Goal: Information Seeking & Learning: Learn about a topic

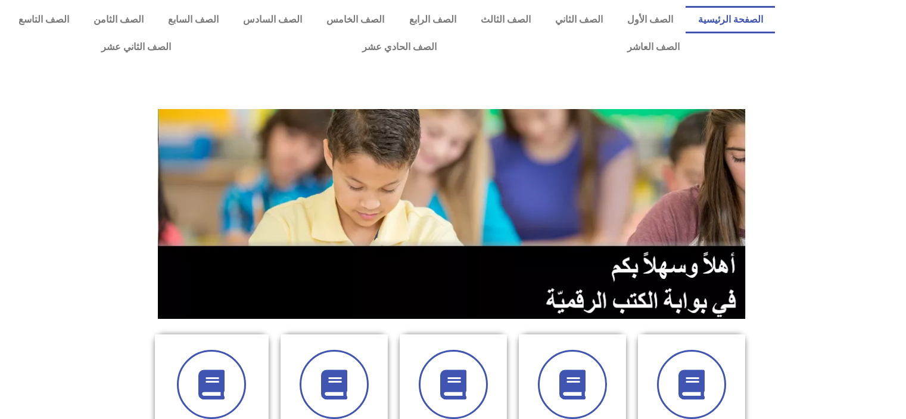
scroll to position [298, 0]
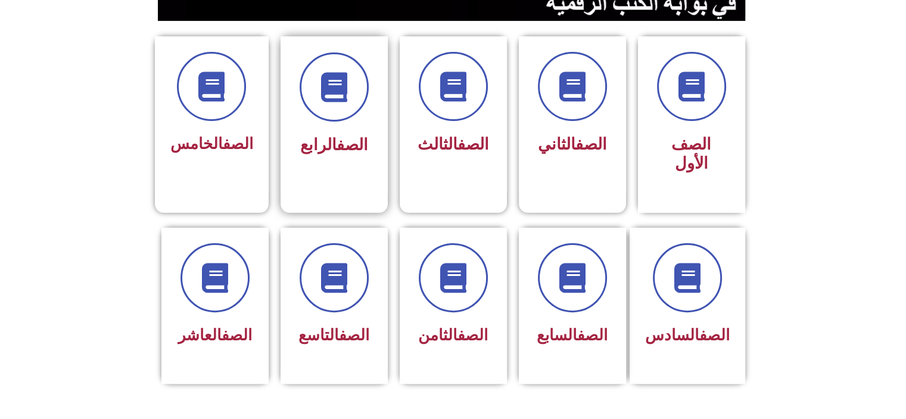
click at [320, 162] on div "الصف الرابع" at bounding box center [333, 115] width 107 height 158
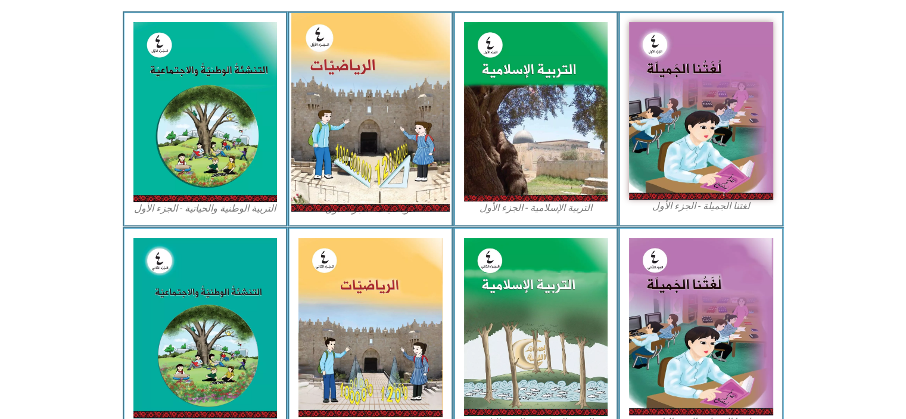
scroll to position [357, 0]
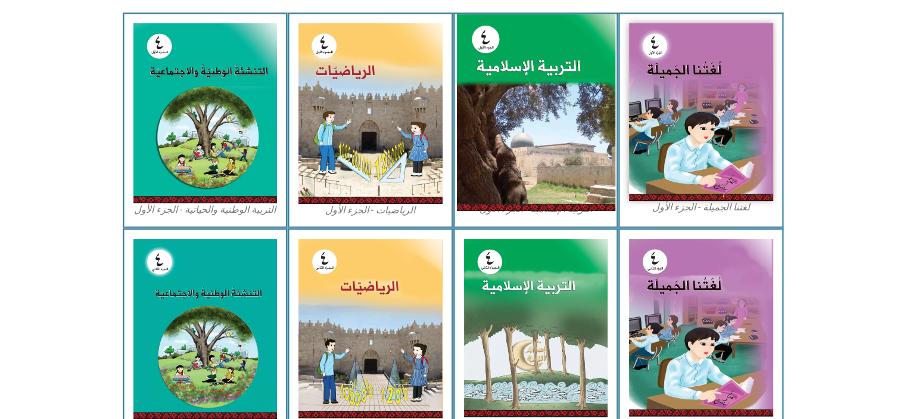
click at [534, 76] on img at bounding box center [535, 112] width 158 height 197
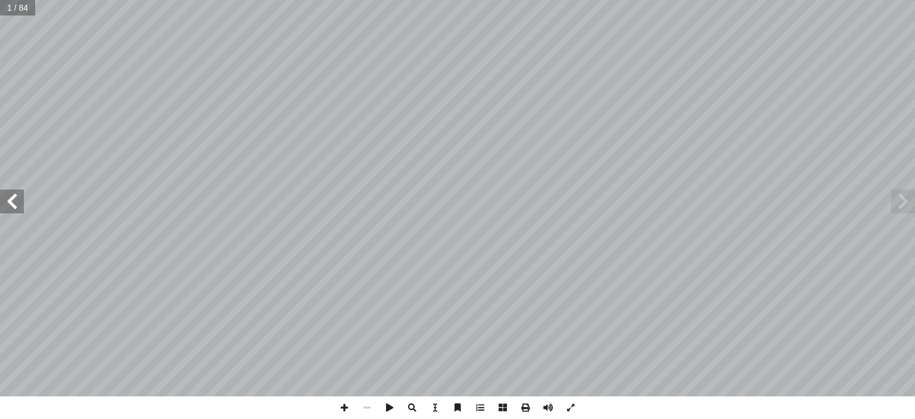
click at [0, 197] on span at bounding box center [12, 201] width 24 height 24
click at [4, 191] on span at bounding box center [12, 201] width 24 height 24
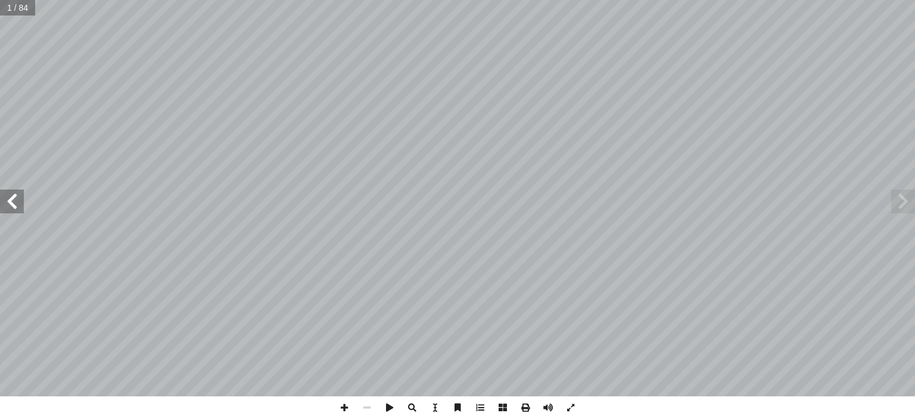
click at [4, 191] on span at bounding box center [12, 201] width 24 height 24
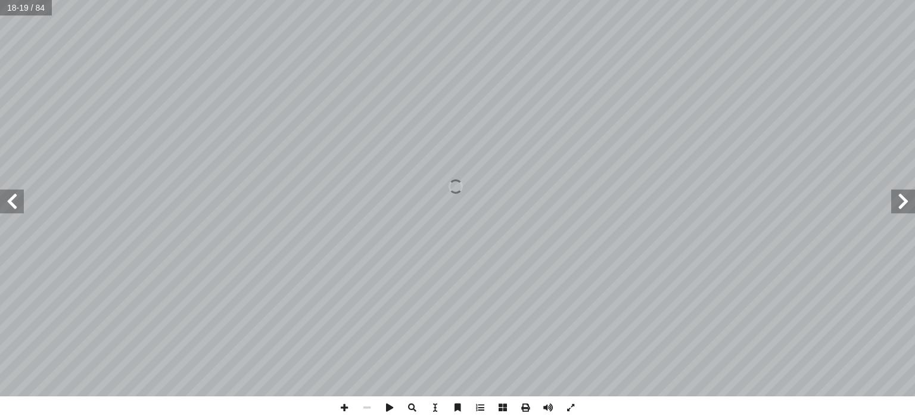
click at [4, 191] on span at bounding box center [12, 201] width 24 height 24
click at [899, 203] on span at bounding box center [903, 201] width 24 height 24
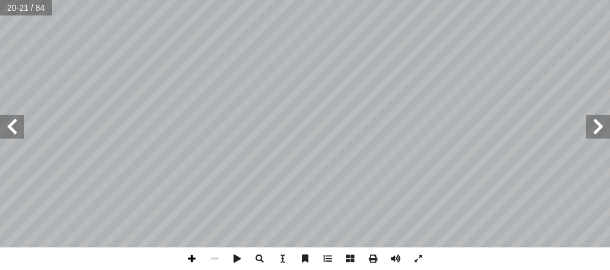
click at [191, 254] on span at bounding box center [191, 259] width 23 height 23
click at [264, 80] on html "الصفحة الرئيسية الصف الأول الصف الثاني الصف الثالث الصف الرابع الصف الخامس الصف…" at bounding box center [305, 40] width 610 height 80
click at [295, 0] on html "الصفحة الرئيسية الصف الأول الصف الثاني الصف الثالث الصف الرابع الصف الخامس الصف…" at bounding box center [305, 40] width 610 height 80
click at [343, 80] on html "الصفحة الرئيسية الصف الأول الصف الثاني الصف الثالث الصف الرابع الصف الخامس الصف…" at bounding box center [305, 40] width 610 height 80
drag, startPoint x: 132, startPoint y: -37, endPoint x: 11, endPoint y: 126, distance: 203.4
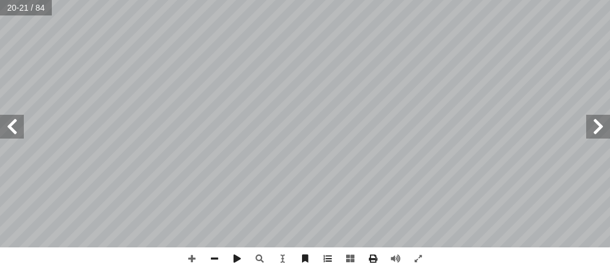
click at [11, 126] on span at bounding box center [12, 127] width 24 height 24
click at [601, 130] on span at bounding box center [598, 127] width 24 height 24
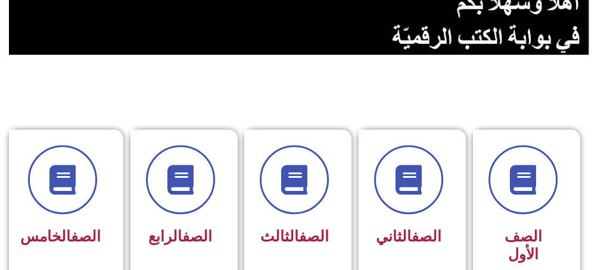
scroll to position [357, 0]
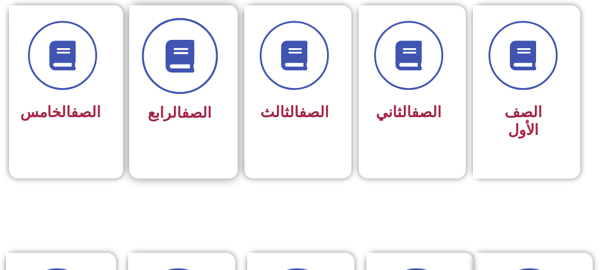
click at [179, 74] on span at bounding box center [180, 56] width 76 height 76
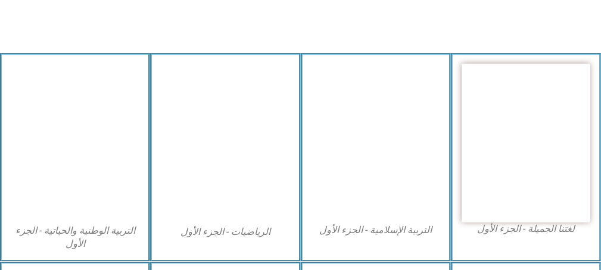
scroll to position [417, 0]
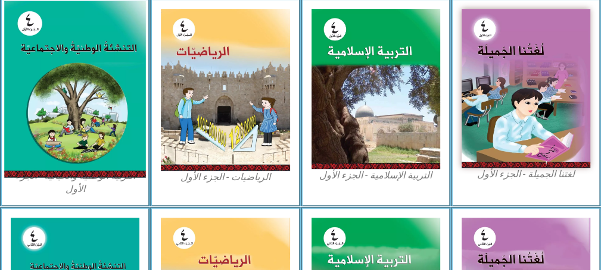
click at [87, 94] on img at bounding box center [75, 89] width 142 height 177
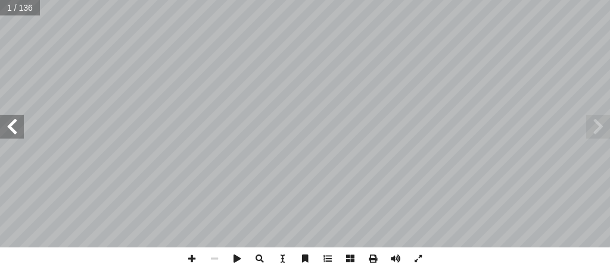
click at [8, 130] on span at bounding box center [12, 127] width 24 height 24
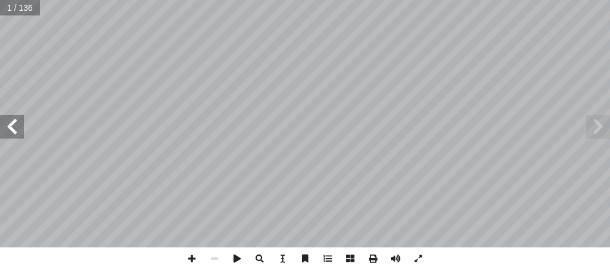
click at [8, 130] on span at bounding box center [12, 127] width 24 height 24
click at [12, 126] on span at bounding box center [12, 127] width 24 height 24
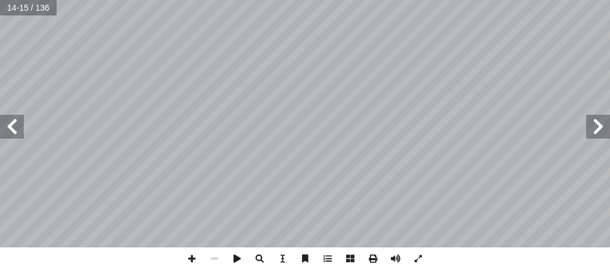
click at [12, 126] on span at bounding box center [12, 127] width 24 height 24
click at [9, 133] on span at bounding box center [12, 127] width 24 height 24
click at [8, 130] on span at bounding box center [12, 127] width 24 height 24
click at [10, 130] on span at bounding box center [12, 127] width 24 height 24
click at [13, 123] on span at bounding box center [12, 127] width 24 height 24
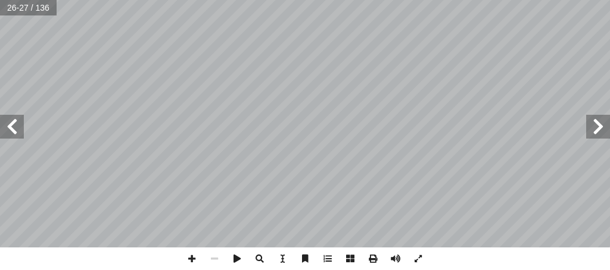
click at [13, 122] on span at bounding box center [12, 127] width 24 height 24
click at [193, 254] on span at bounding box center [191, 259] width 23 height 23
click at [193, 259] on span at bounding box center [191, 259] width 23 height 23
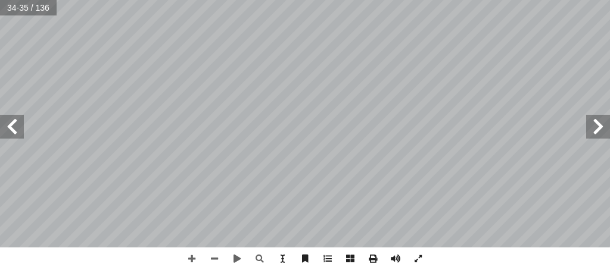
click at [7, 127] on span at bounding box center [12, 127] width 24 height 24
click at [210, 259] on span at bounding box center [214, 259] width 23 height 23
click at [20, 135] on span at bounding box center [12, 127] width 24 height 24
click at [594, 135] on span at bounding box center [598, 127] width 24 height 24
click at [195, 257] on span at bounding box center [191, 259] width 23 height 23
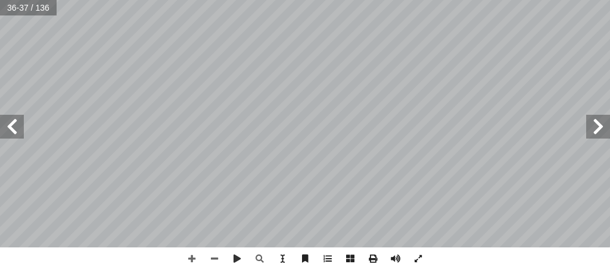
click at [239, 267] on div "ůLJ̿ ΋ Ģ ̿ Ό Ƣ ҨҞ Ώ ͘ Ҟ Ҟ і ā   łLJ Ύ ˀ LJ LJ ΋ ̇ ˀ ˀ …" at bounding box center [305, 135] width 610 height 270
click at [12, 121] on span at bounding box center [12, 127] width 24 height 24
drag, startPoint x: 588, startPoint y: 130, endPoint x: 588, endPoint y: 116, distance: 14.3
click at [588, 116] on span at bounding box center [598, 127] width 24 height 24
click at [189, 266] on span at bounding box center [191, 259] width 23 height 23
